Goal: Use online tool/utility: Utilize a website feature to perform a specific function

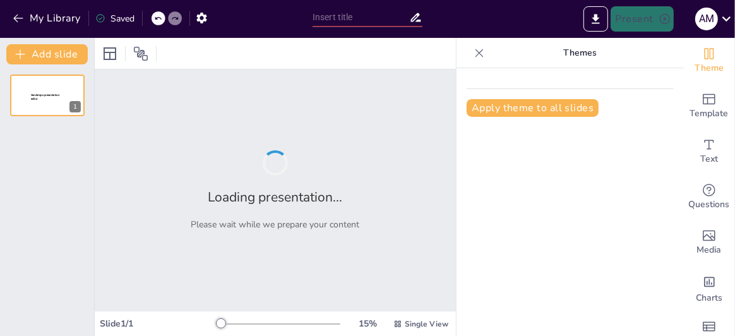
type input "Marco Normativo ISO/IEC 27001: Estrategias para la Gestión de la Seguridad de l…"
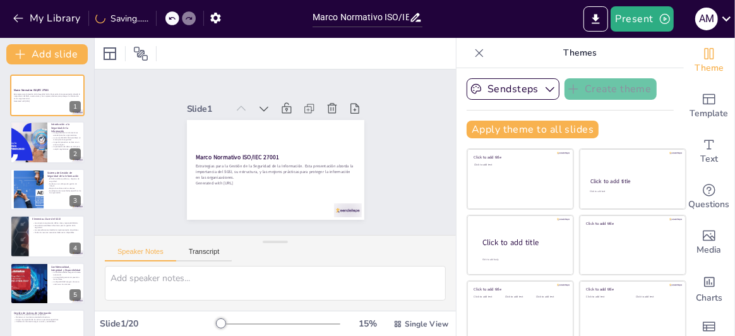
click at [473, 51] on icon at bounding box center [479, 53] width 13 height 13
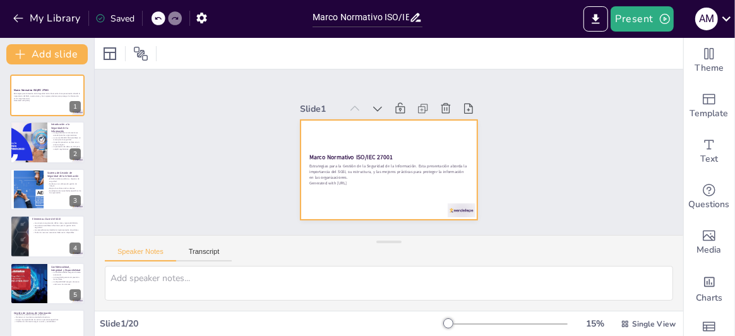
click at [361, 139] on div at bounding box center [389, 170] width 177 height 100
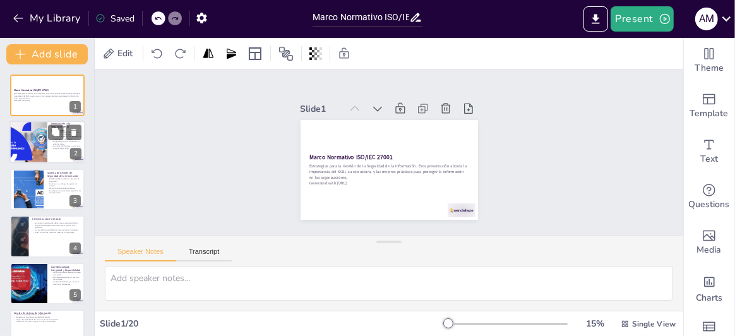
click at [25, 135] on div at bounding box center [27, 142] width 71 height 43
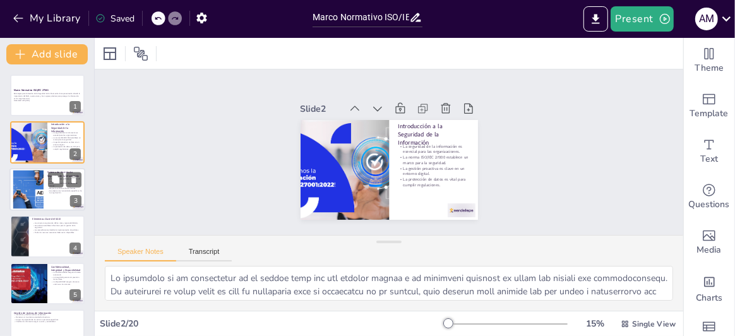
click at [29, 181] on div at bounding box center [28, 189] width 62 height 39
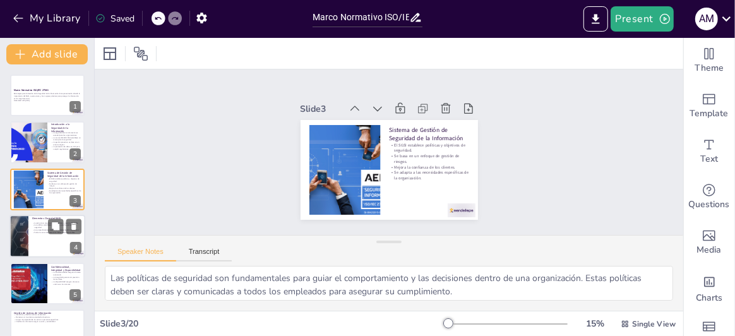
click at [27, 224] on div at bounding box center [19, 236] width 76 height 43
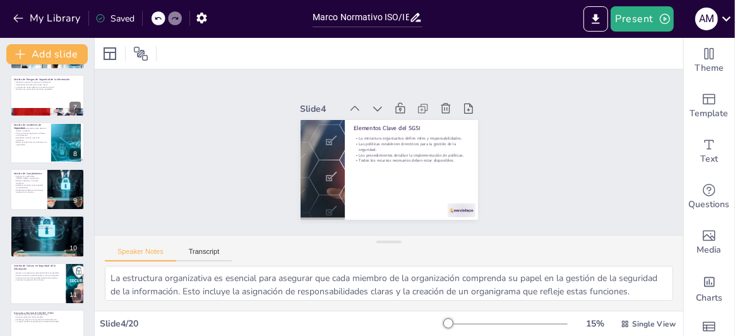
scroll to position [288, 0]
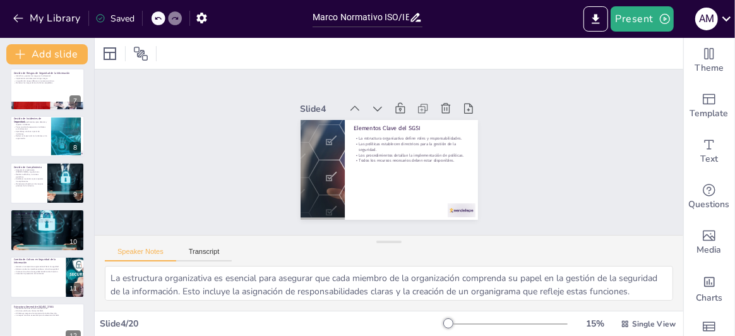
click at [32, 111] on div "Marco Normativo ISO/IEC 27001 Estrategias para la Gestión de la Seguridad de la…" at bounding box center [47, 254] width 94 height 935
click at [32, 121] on p "Establecer procedimientos para detectar y reportar incidentes." at bounding box center [30, 123] width 34 height 4
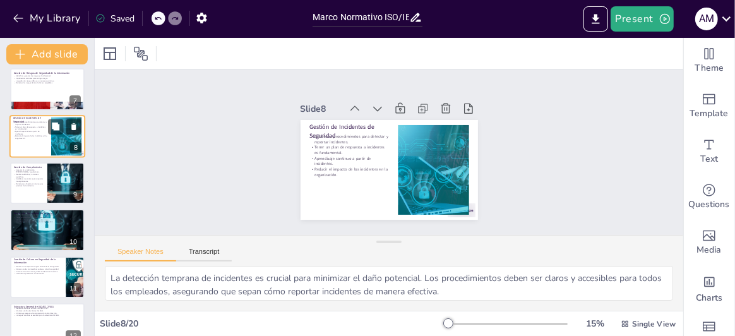
scroll to position [224, 0]
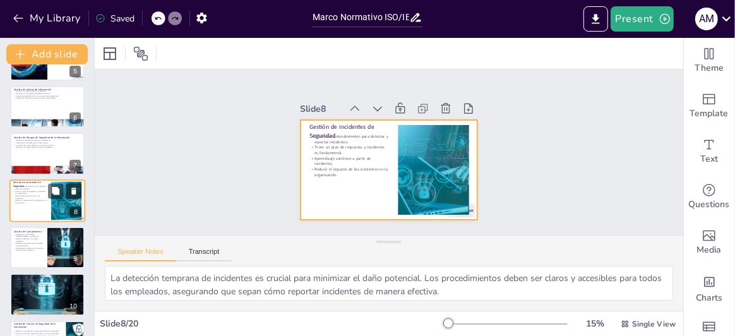
click at [33, 197] on p "Aprendizaje continuo a partir de incidentes." at bounding box center [30, 197] width 34 height 4
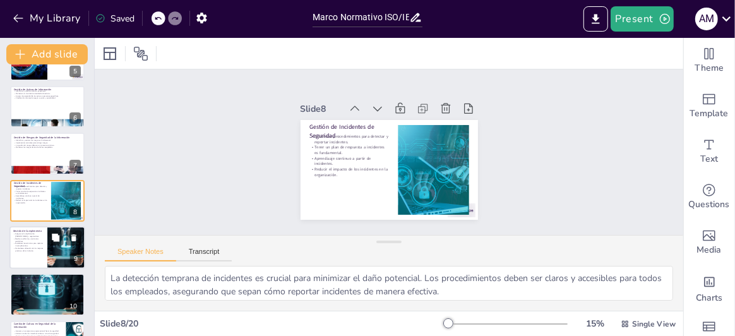
click at [15, 265] on div at bounding box center [47, 247] width 76 height 43
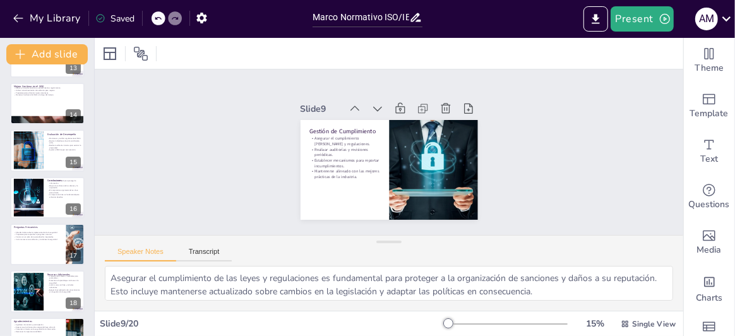
scroll to position [683, 0]
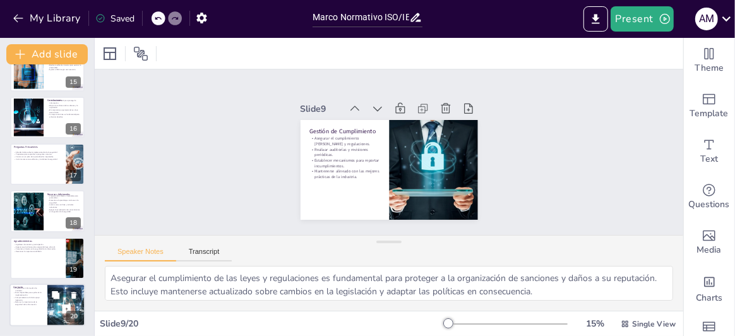
click at [26, 300] on p "Comprometerse a brindar apoyo necesario." at bounding box center [28, 299] width 30 height 4
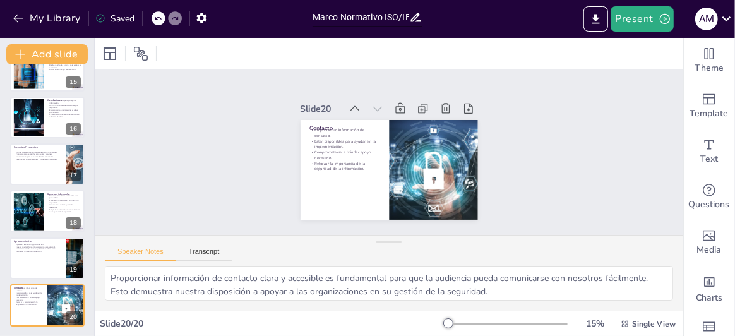
click at [19, 260] on div at bounding box center [47, 258] width 76 height 43
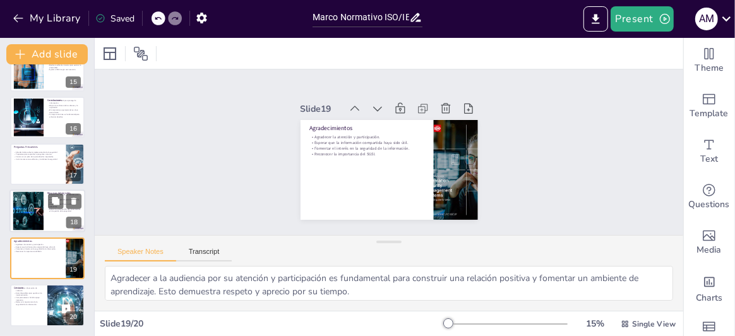
click at [30, 223] on div at bounding box center [27, 211] width 57 height 39
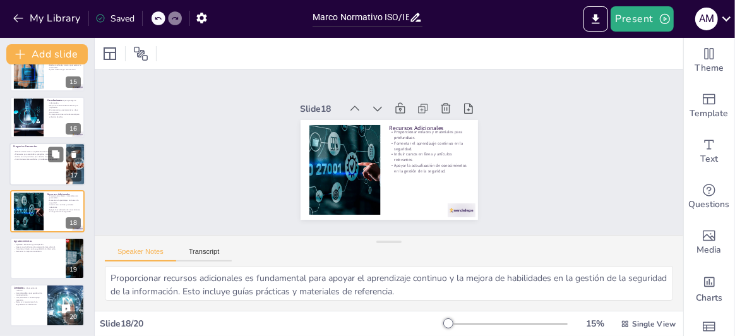
click at [34, 160] on div "Abordar dudas sobre la implementación de la seguridad. Prepararse para responde…" at bounding box center [37, 155] width 49 height 14
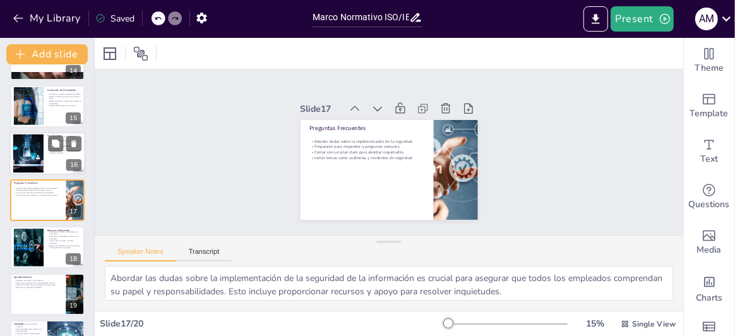
click at [35, 133] on div at bounding box center [47, 153] width 76 height 43
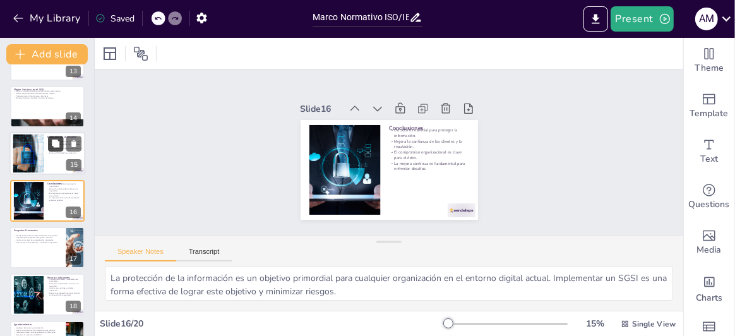
click at [52, 144] on icon at bounding box center [56, 144] width 8 height 8
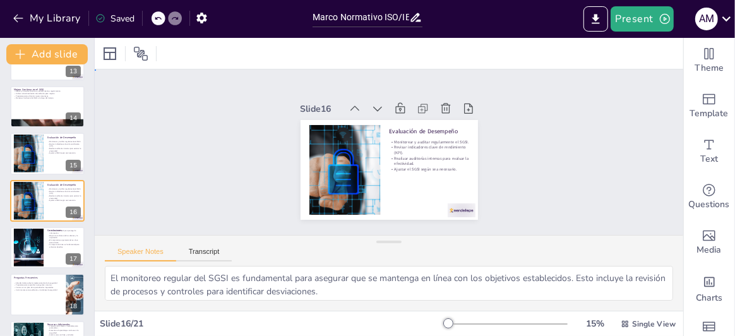
click at [255, 149] on div "Slide 1 Marco Normativo ISO/IEC 27001 Estrategias para la Gestión de la Segurid…" at bounding box center [389, 152] width 610 height 284
click at [32, 151] on div at bounding box center [28, 154] width 73 height 39
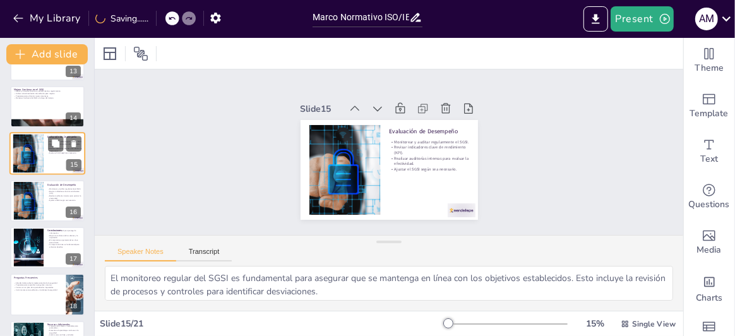
scroll to position [553, 0]
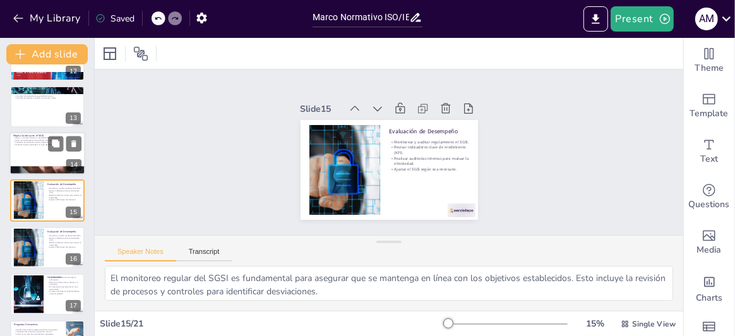
click at [50, 152] on div at bounding box center [47, 153] width 76 height 43
type textarea "La revisión y actualización regular de las políticas y procedimientos es esenci…"
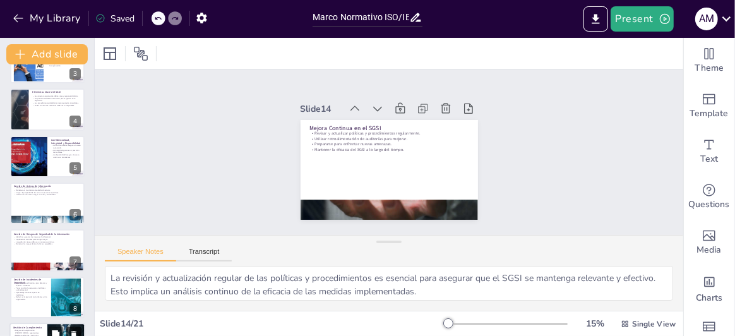
scroll to position [0, 0]
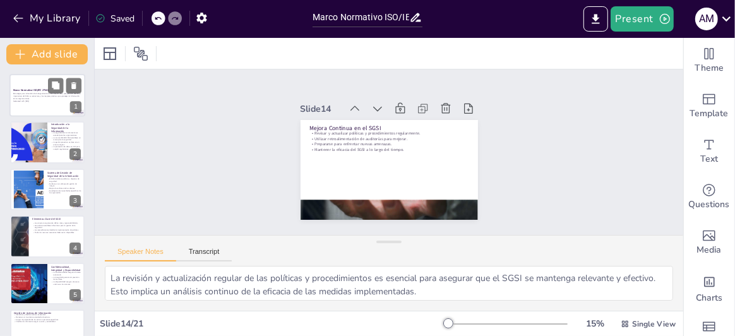
click at [39, 96] on p "Estrategias para la Gestión de la Seguridad de la Información. Esta presentació…" at bounding box center [47, 96] width 68 height 7
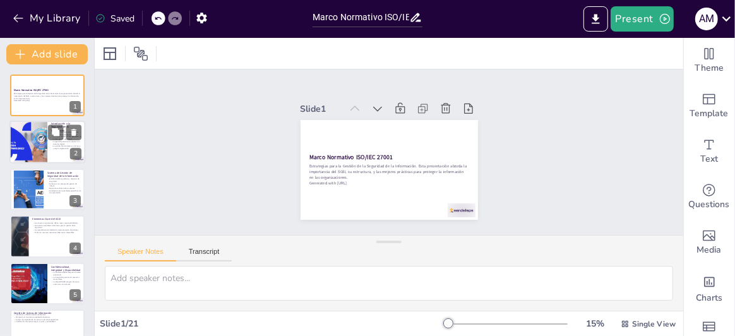
click at [28, 133] on div at bounding box center [27, 142] width 71 height 43
type textarea "La seguridad de la información se ha vuelto cada vez más crítica debido a la cr…"
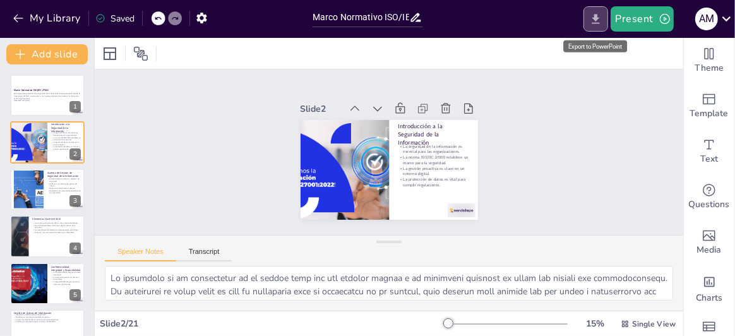
click at [599, 23] on icon "Export to PowerPoint" at bounding box center [596, 18] width 8 height 9
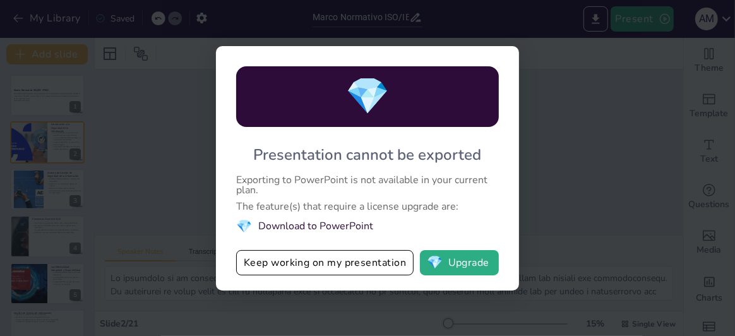
click at [308, 224] on li "💎 Download to PowerPoint" at bounding box center [367, 226] width 263 height 17
click at [463, 263] on button "💎 Upgrade" at bounding box center [459, 262] width 79 height 25
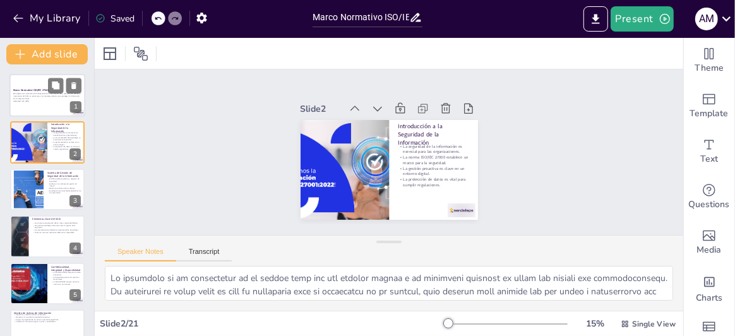
click at [33, 99] on p "Estrategias para la Gestión de la Seguridad de la Información. Esta presentació…" at bounding box center [47, 96] width 68 height 7
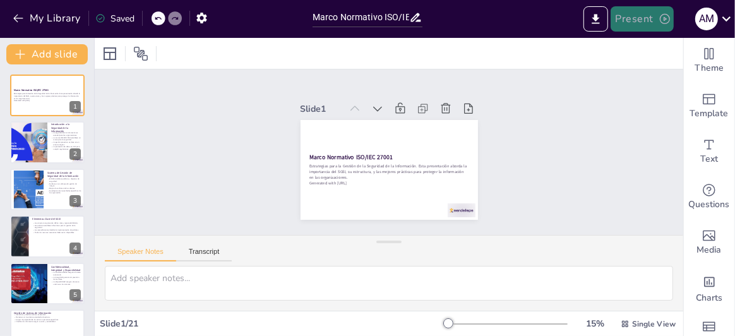
click at [636, 24] on button "Present" at bounding box center [642, 18] width 63 height 25
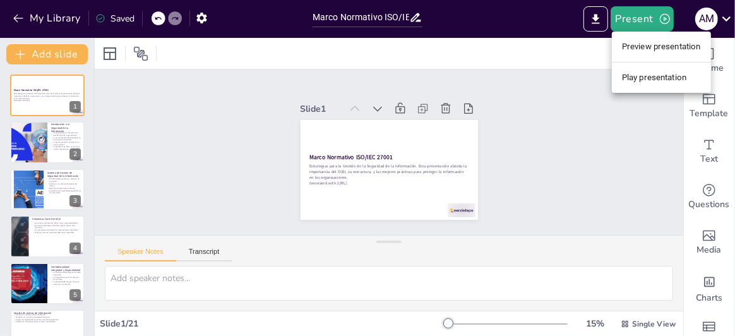
click at [652, 52] on li "Preview presentation" at bounding box center [661, 47] width 99 height 20
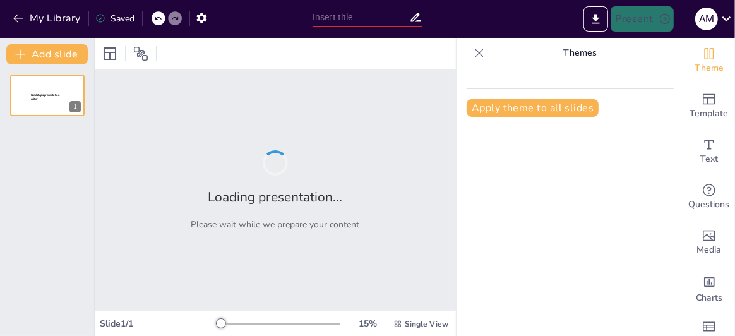
type input "Marco Normativo ISO/IEC 27001: Estrategias para la Gestión de la Seguridad de l…"
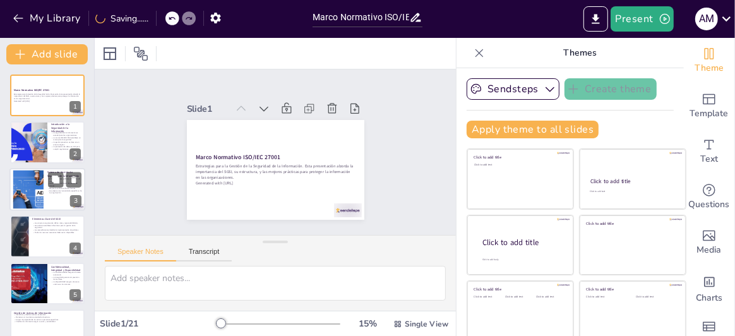
click at [38, 184] on div at bounding box center [28, 189] width 62 height 39
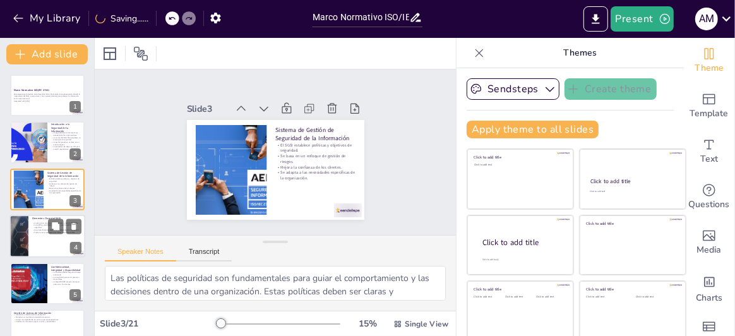
click at [63, 233] on div at bounding box center [64, 226] width 33 height 15
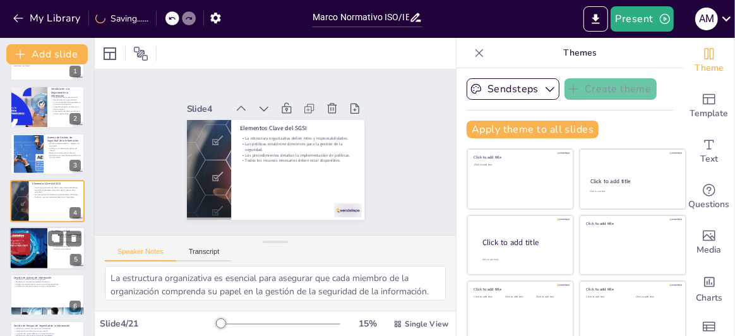
click at [40, 234] on div at bounding box center [28, 248] width 43 height 43
type textarea "La confidencialidad es vital para proteger la información sensible de accesos n…"
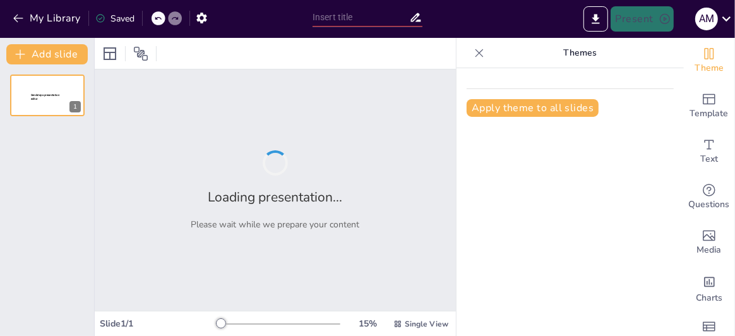
type input "Marco Normativo ISO/IEC 27001: Estrategias para la Gestión de la Seguridad de l…"
